Goal: Task Accomplishment & Management: Use online tool/utility

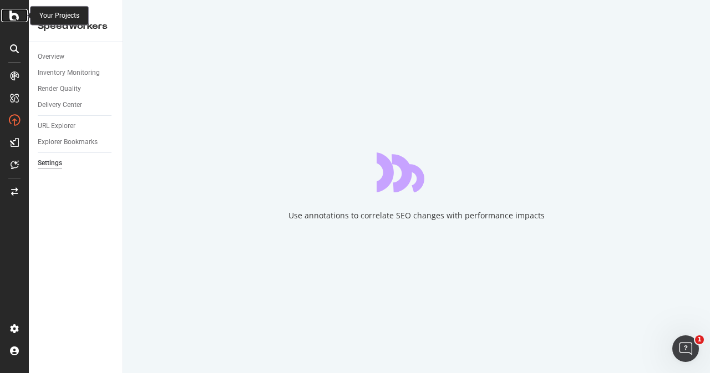
click at [16, 13] on icon at bounding box center [14, 15] width 10 height 13
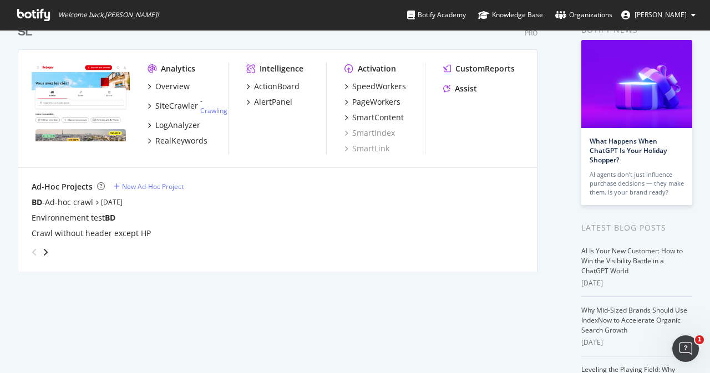
scroll to position [111, 0]
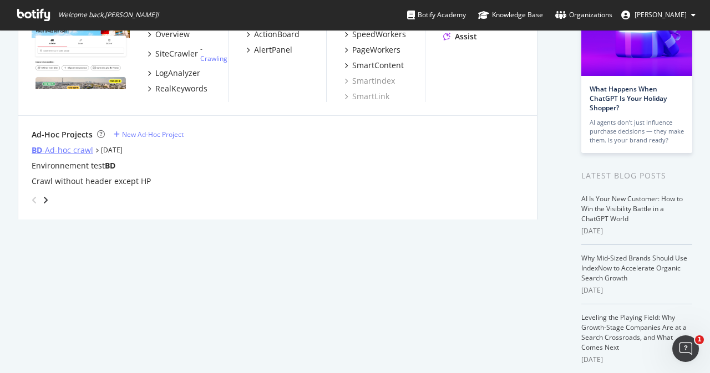
type input "bd"
click at [72, 148] on div "BD -Ad-hoc crawl" at bounding box center [63, 150] width 62 height 11
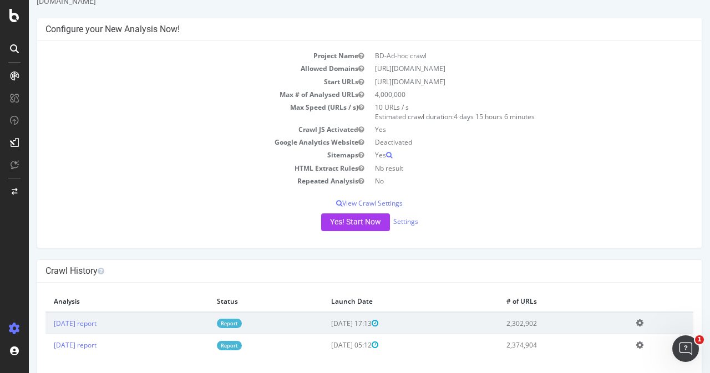
scroll to position [51, 0]
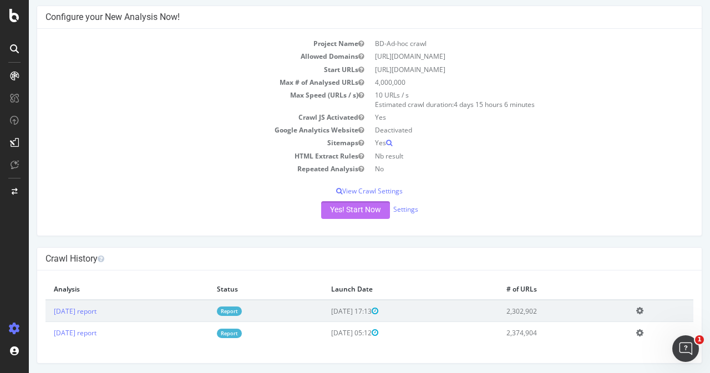
click at [360, 210] on button "Yes! Start Now" at bounding box center [355, 210] width 69 height 18
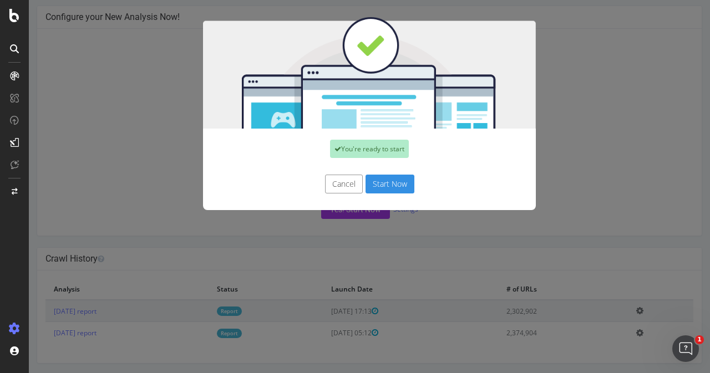
click at [382, 186] on button "Start Now" at bounding box center [390, 184] width 49 height 19
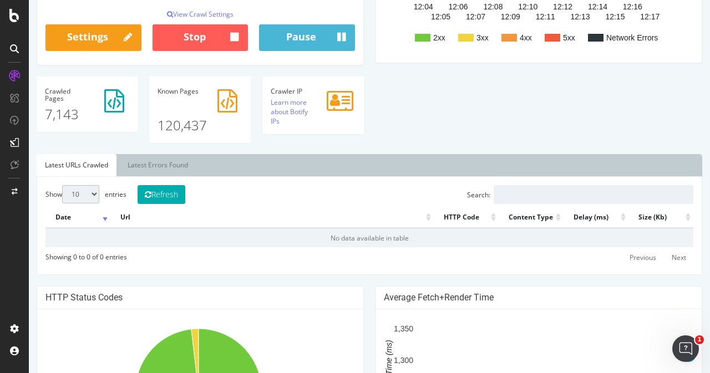
scroll to position [182, 0]
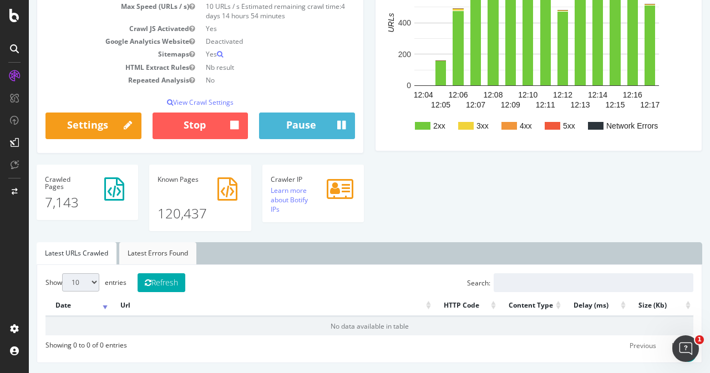
click at [168, 257] on link "Latest Errors Found" at bounding box center [157, 254] width 77 height 22
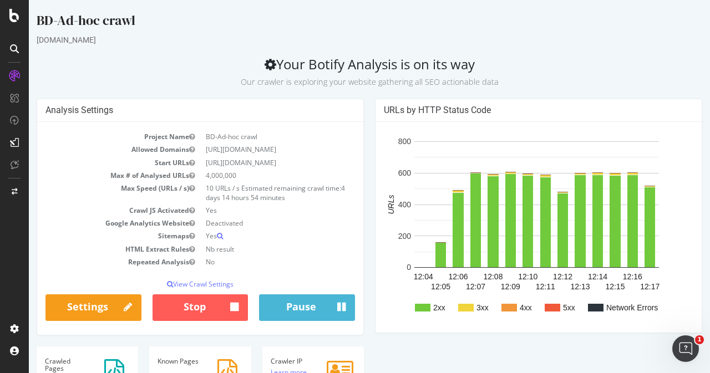
scroll to position [0, 0]
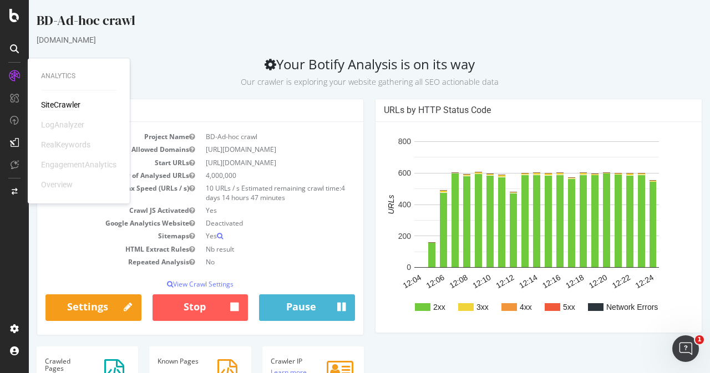
click at [72, 105] on div "SiteCrawler" at bounding box center [60, 104] width 39 height 11
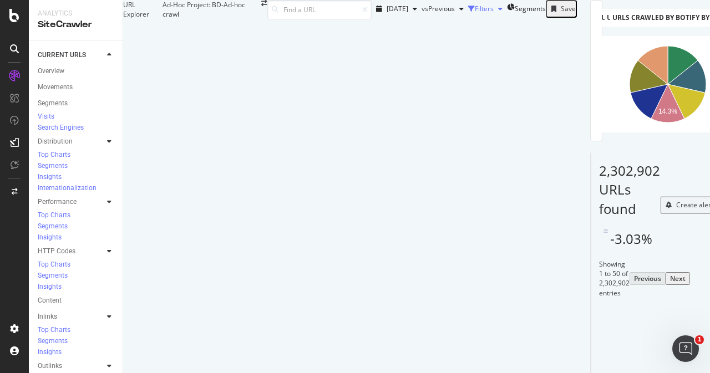
click at [475, 13] on div "Filters" at bounding box center [484, 8] width 19 height 9
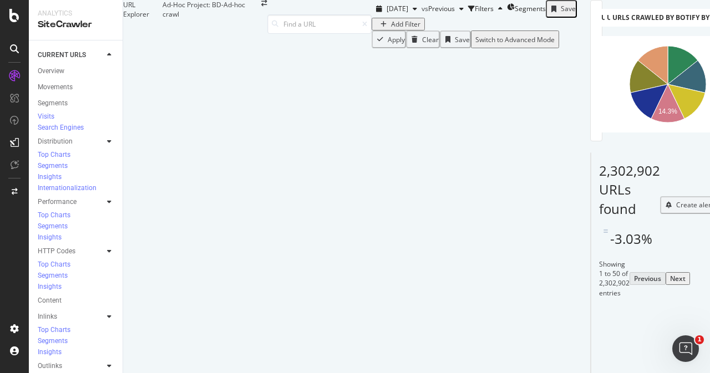
click at [391, 29] on div "Add Filter" at bounding box center [405, 23] width 29 height 9
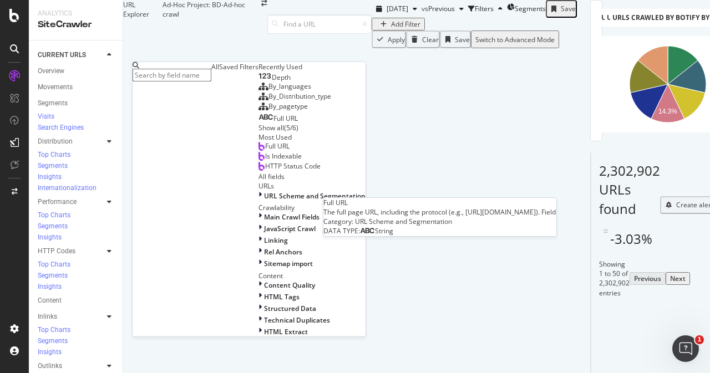
click at [274, 123] on span "Full URL" at bounding box center [286, 117] width 24 height 9
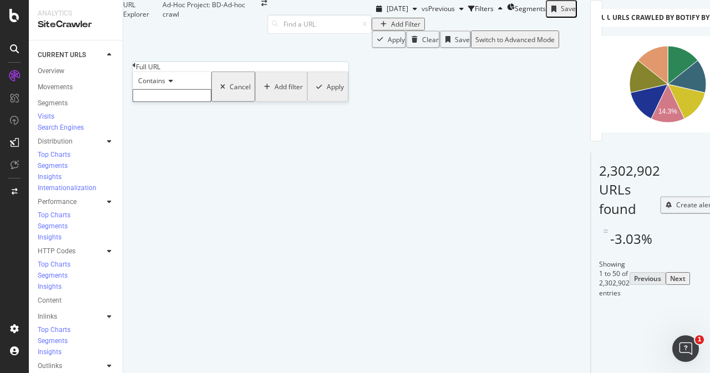
click at [179, 102] on input "text" at bounding box center [172, 95] width 79 height 13
paste input "/[GEOGRAPHIC_DATA]/"
type input "/[GEOGRAPHIC_DATA]/"
click at [327, 95] on div "Apply" at bounding box center [335, 89] width 17 height 9
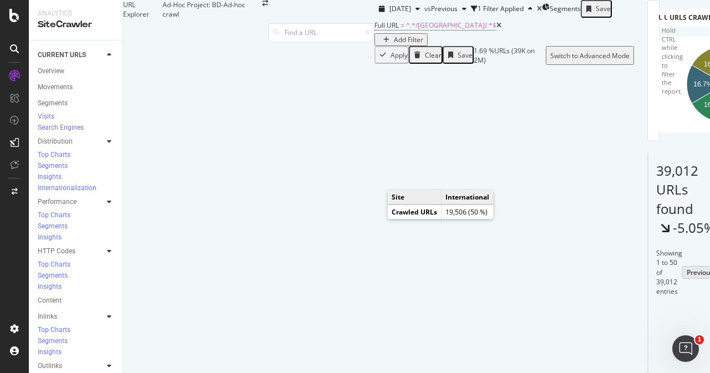
click at [681, 123] on icon "A chart." at bounding box center [700, 84] width 38 height 77
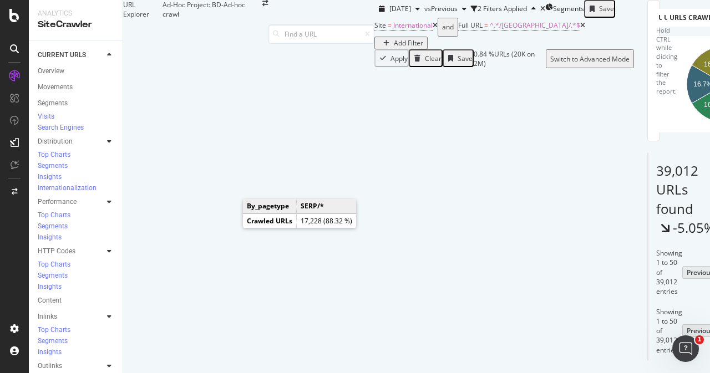
click at [676, 123] on icon "A chart." at bounding box center [714, 84] width 77 height 77
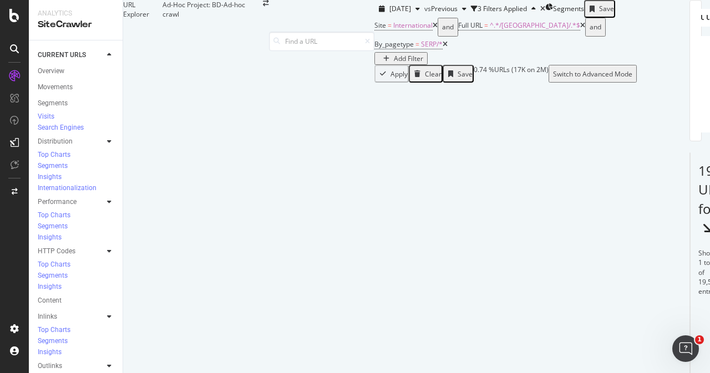
type input "index"
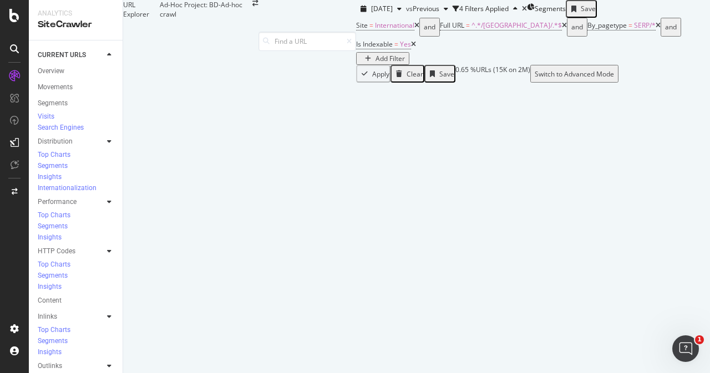
type input "pagi"
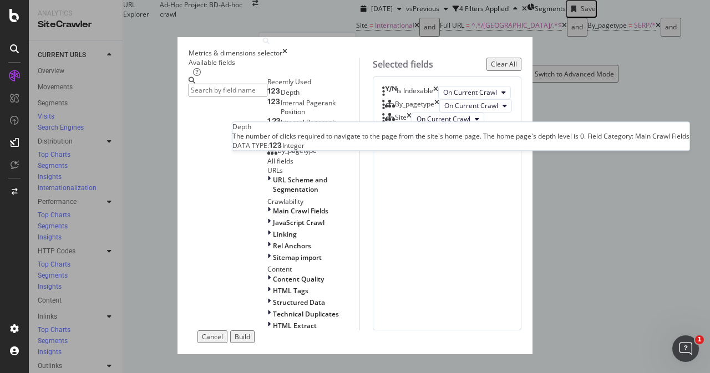
click at [267, 97] on div "Depth" at bounding box center [283, 92] width 32 height 9
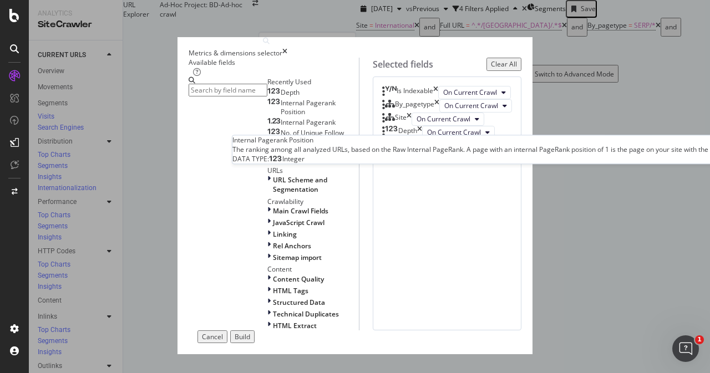
click at [281, 117] on span "Internal Pagerank Position" at bounding box center [308, 107] width 55 height 18
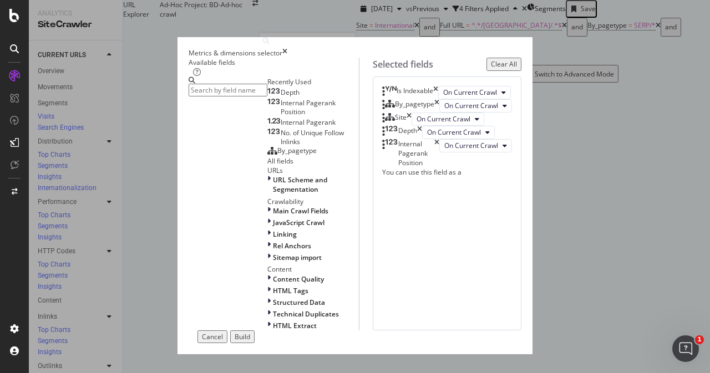
scroll to position [0, 0]
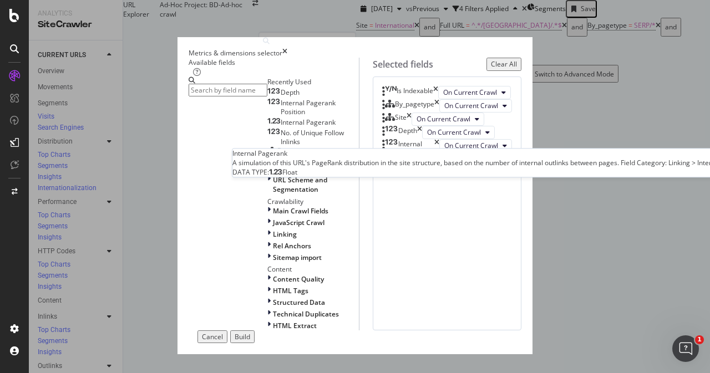
click at [281, 127] on span "Internal Pagerank" at bounding box center [308, 122] width 55 height 9
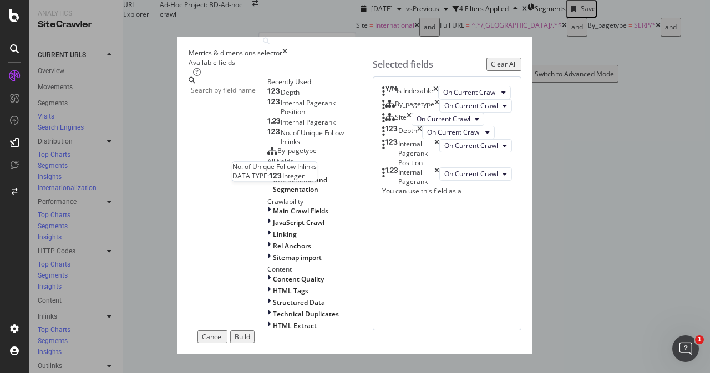
click at [281, 147] on span "No. of Unique Follow Inlinks" at bounding box center [312, 137] width 63 height 18
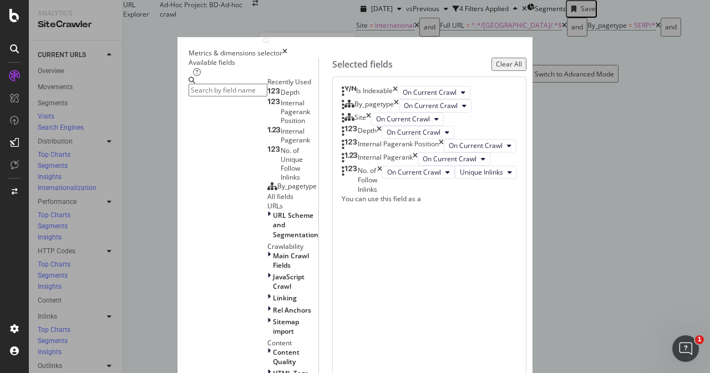
scroll to position [83, 0]
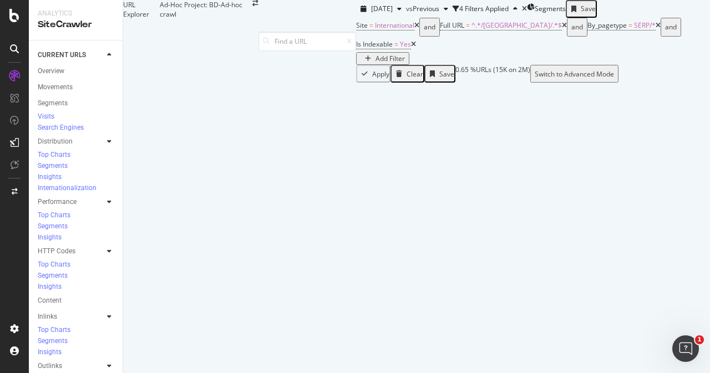
scroll to position [0, 378]
drag, startPoint x: 441, startPoint y: 279, endPoint x: 707, endPoint y: 270, distance: 266.5
click at [707, 83] on div "URL Explorer Ad-Hoc Project: BD-Ad-hoc crawl [DATE] vs Previous 4 Filters Appli…" at bounding box center [416, 41] width 587 height 83
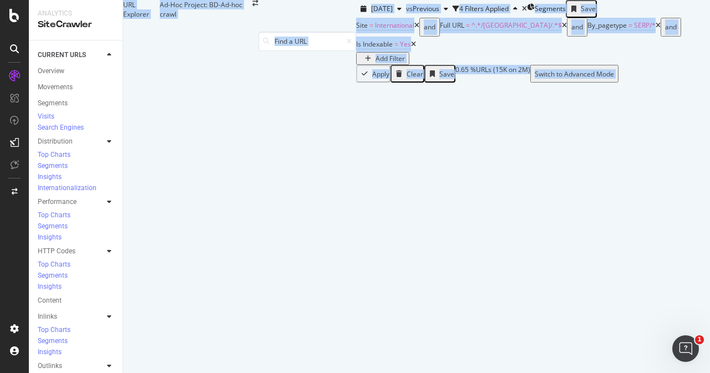
scroll to position [0, 0]
drag, startPoint x: 432, startPoint y: 271, endPoint x: 132, endPoint y: 267, distance: 299.7
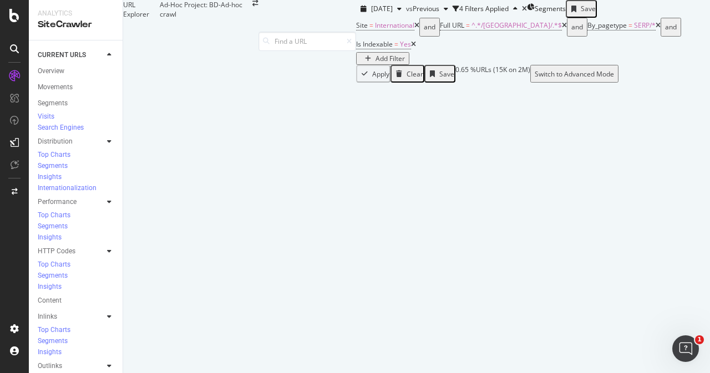
type input "lan"
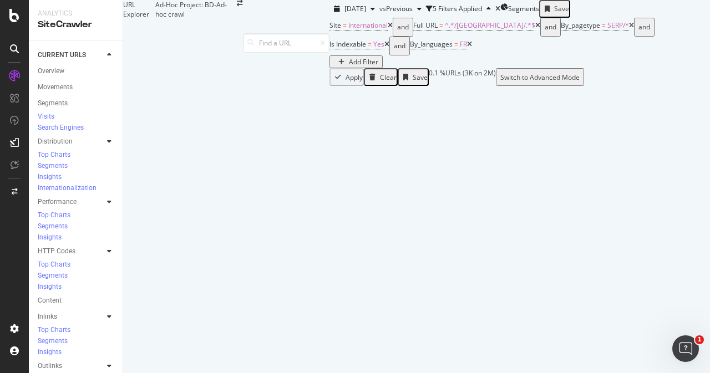
scroll to position [222, 0]
drag, startPoint x: 459, startPoint y: 158, endPoint x: 614, endPoint y: 143, distance: 155.0
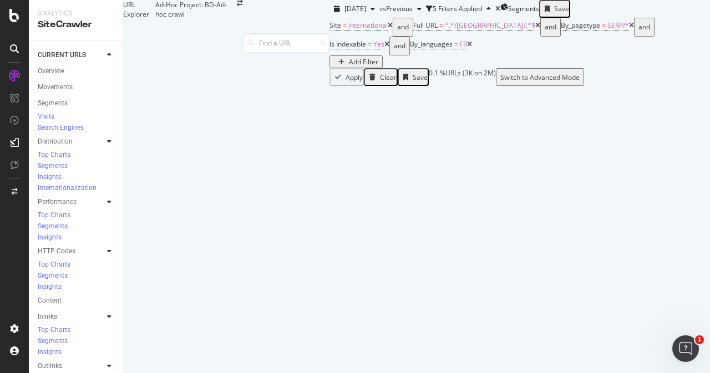
scroll to position [111, 0]
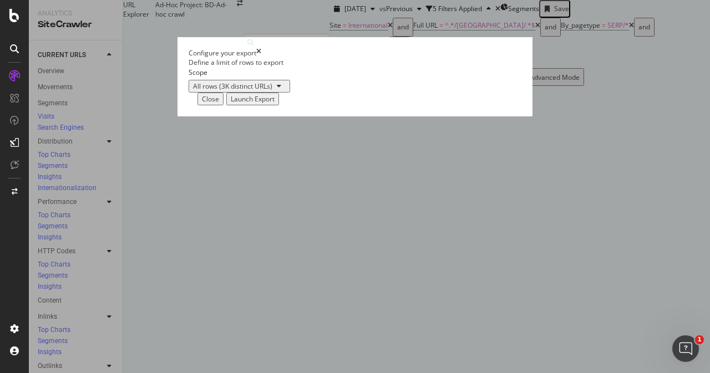
click at [275, 104] on div "Launch Export" at bounding box center [253, 98] width 44 height 9
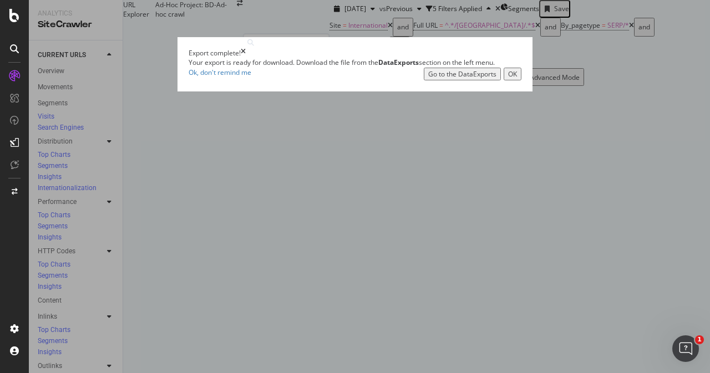
click at [493, 79] on div "Go to the DataExports" at bounding box center [462, 73] width 68 height 9
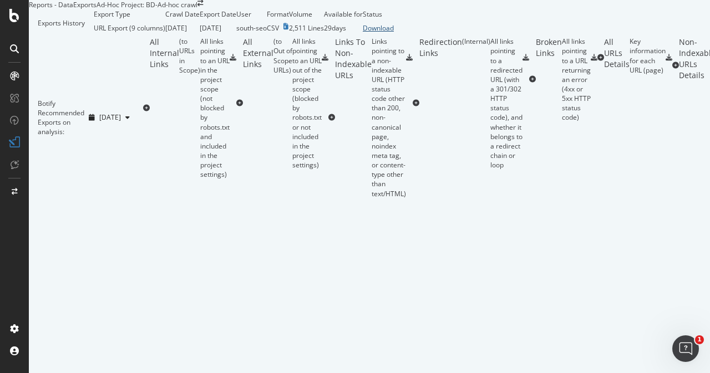
click at [394, 33] on div "Download" at bounding box center [378, 27] width 31 height 9
